Goal: Information Seeking & Learning: Learn about a topic

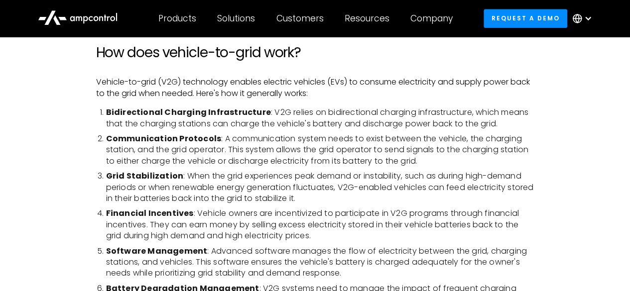
scroll to position [640, 0]
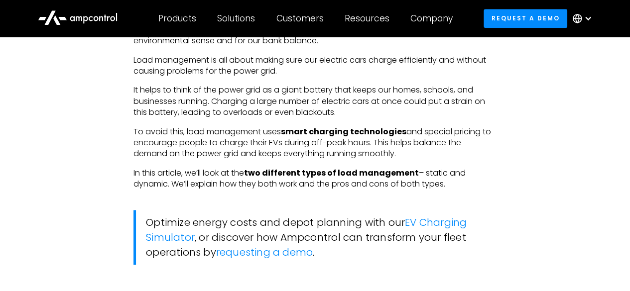
scroll to position [572, 0]
click at [274, 254] on link "requesting a demo" at bounding box center [264, 253] width 97 height 14
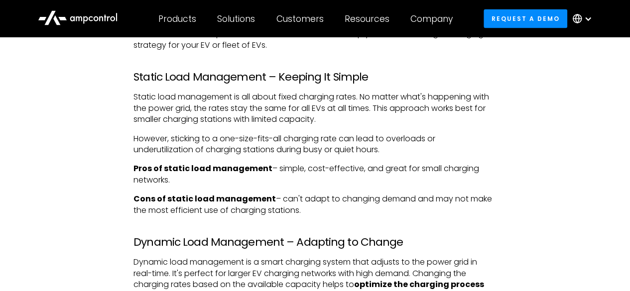
scroll to position [917, 0]
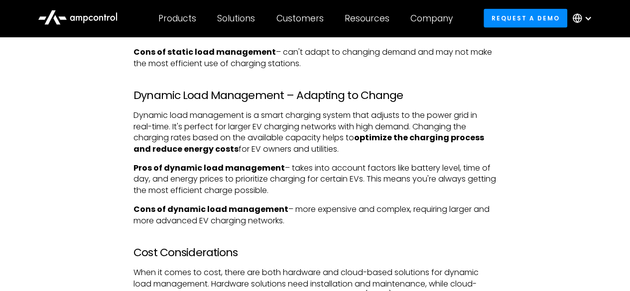
scroll to position [1067, 0]
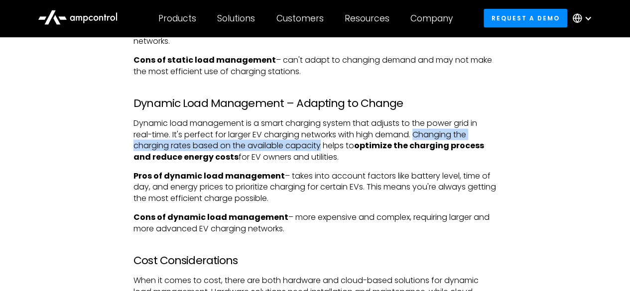
drag, startPoint x: 418, startPoint y: 135, endPoint x: 321, endPoint y: 147, distance: 96.9
click at [321, 147] on p "Dynamic load management is a smart charging system that adjusts to the power gr…" at bounding box center [315, 140] width 363 height 45
copy p "Changing the charging rates based on the available capacity"
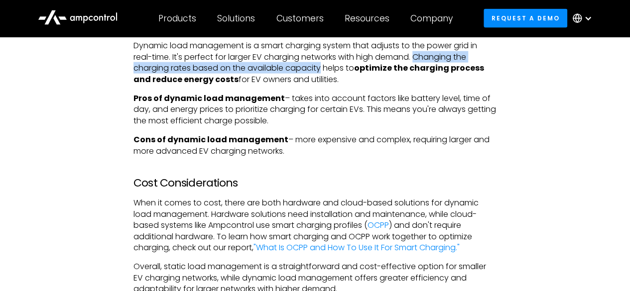
scroll to position [1153, 0]
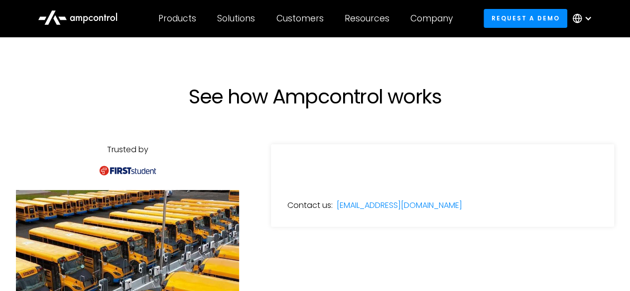
click at [186, 154] on div "Trusted by" at bounding box center [127, 159] width 223 height 30
